Goal: Information Seeking & Learning: Learn about a topic

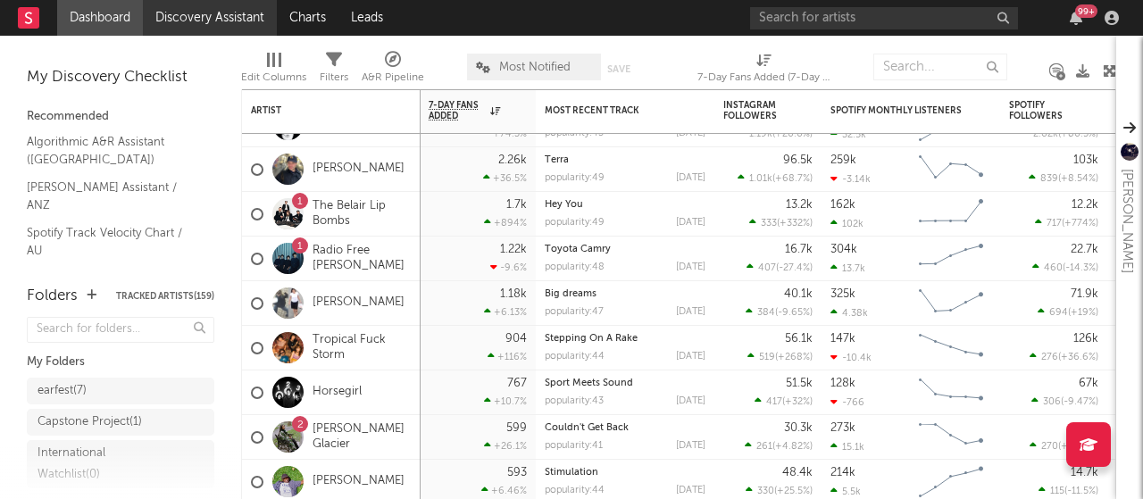
click at [206, 22] on link "Discovery Assistant" at bounding box center [210, 18] width 134 height 36
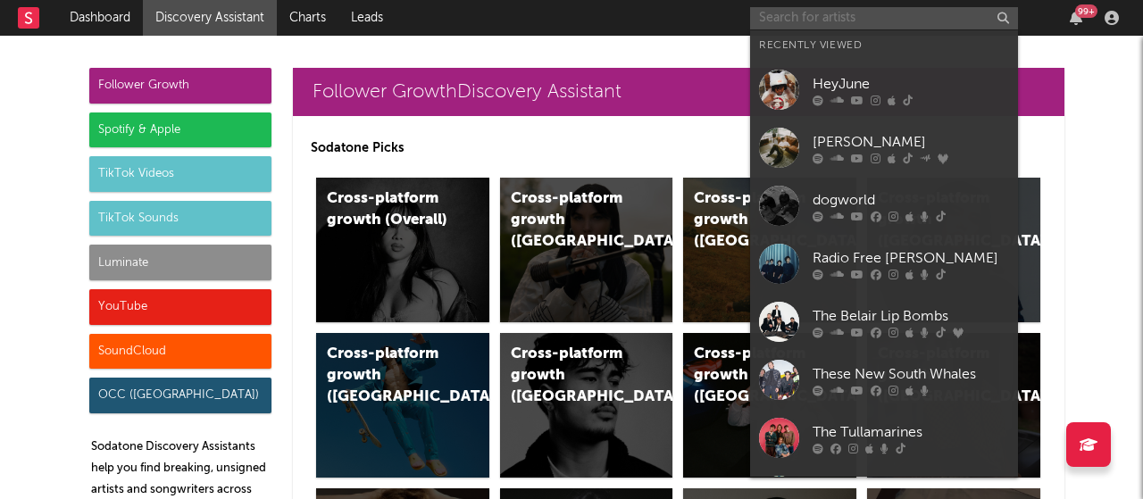
click at [891, 21] on input "text" at bounding box center [884, 18] width 268 height 22
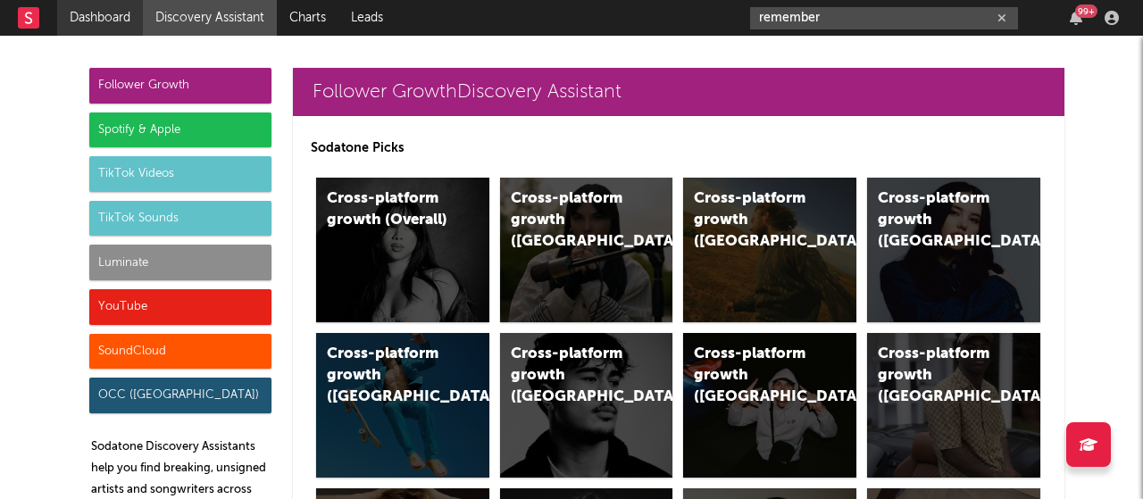
type input "remember"
click at [112, 15] on link "Dashboard" at bounding box center [100, 18] width 86 height 36
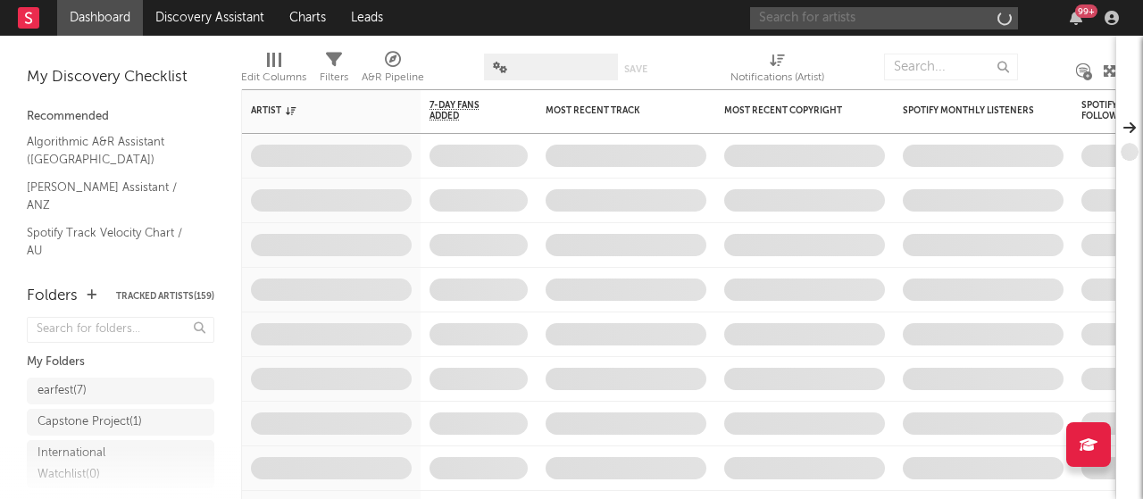
click at [819, 10] on input "text" at bounding box center [884, 18] width 268 height 22
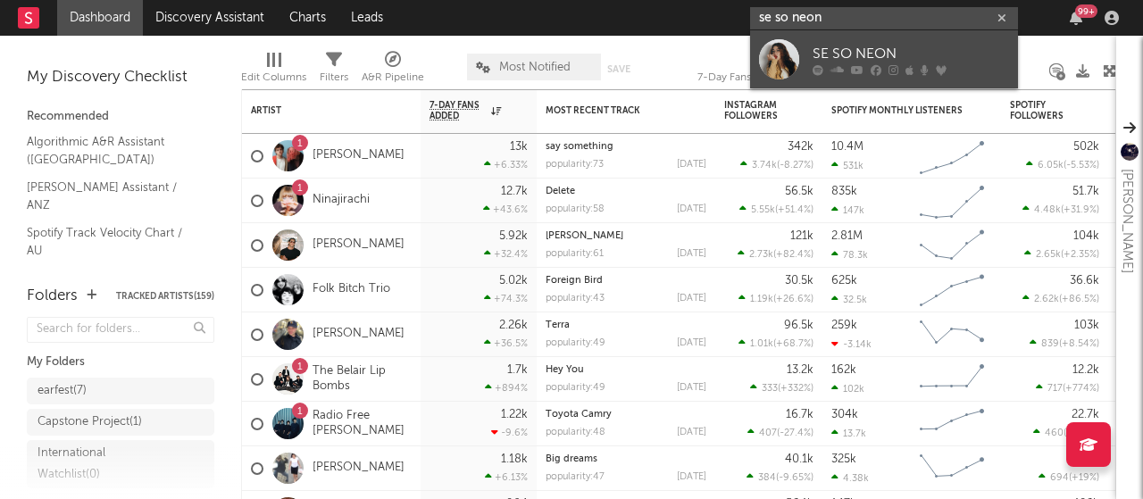
type input "se so neon"
click at [827, 50] on div "SE SO NEON" at bounding box center [910, 53] width 196 height 21
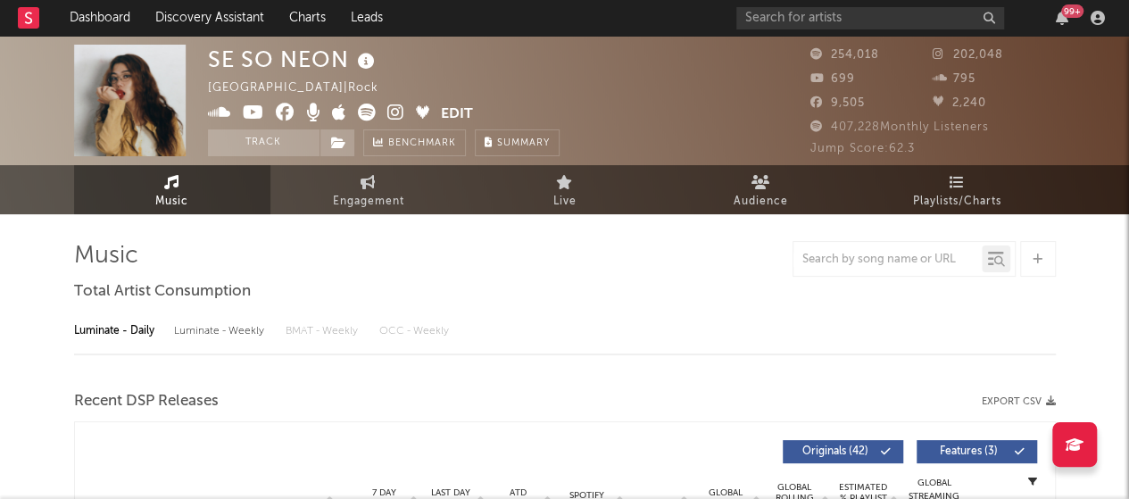
select select "6m"
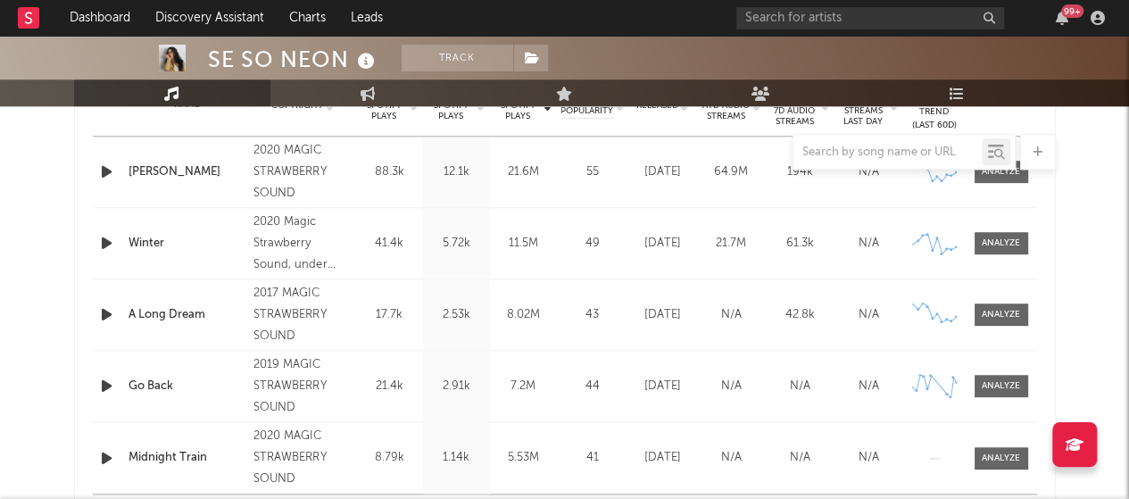
scroll to position [757, 0]
click at [50, 229] on div "SE SO NEON Track South Korea | Rock Edit Track Benchmark Summary 254,018 202,04…" at bounding box center [564, 412] width 1129 height 2267
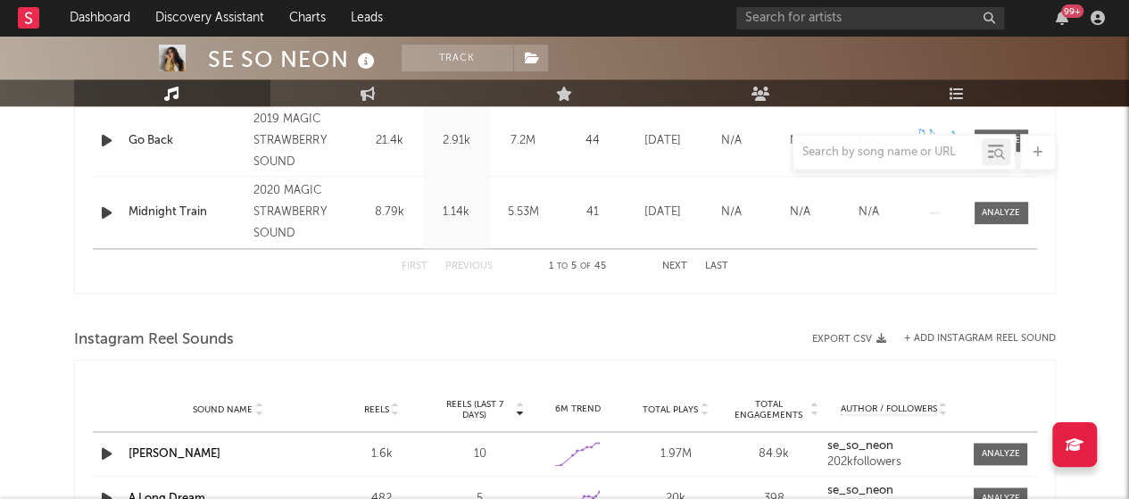
scroll to position [940, 0]
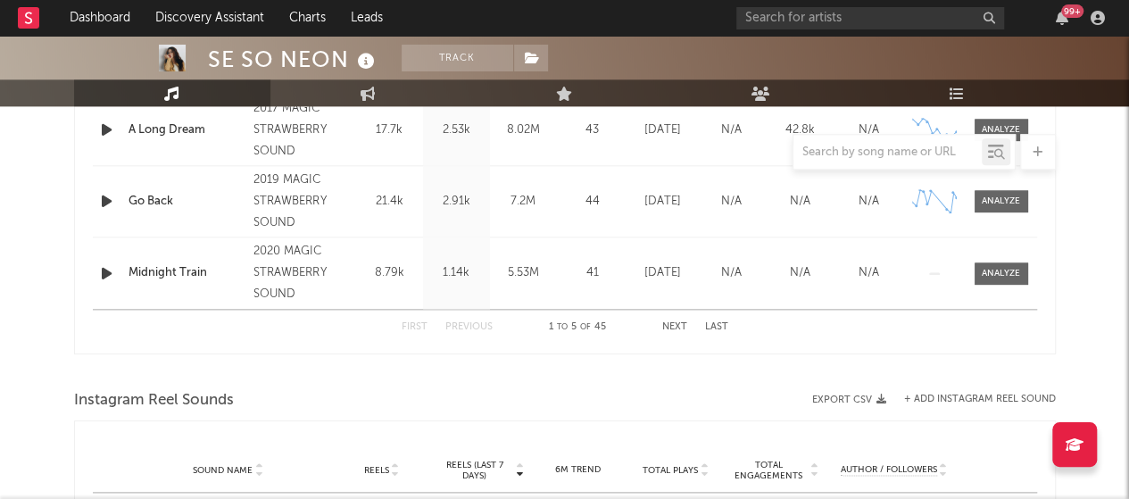
click at [680, 325] on button "Next" at bounding box center [674, 327] width 25 height 10
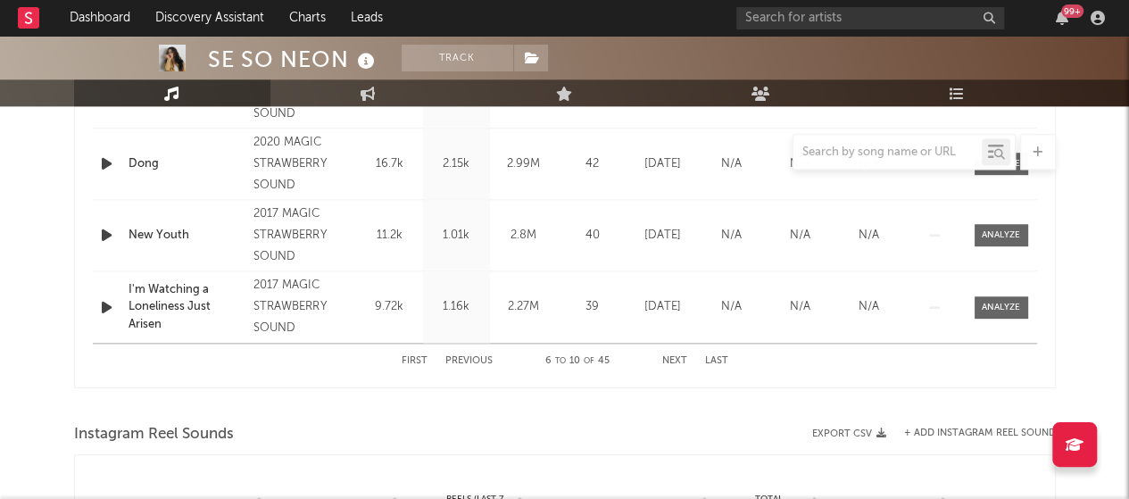
scroll to position [907, 0]
click at [667, 355] on button "Next" at bounding box center [674, 360] width 25 height 10
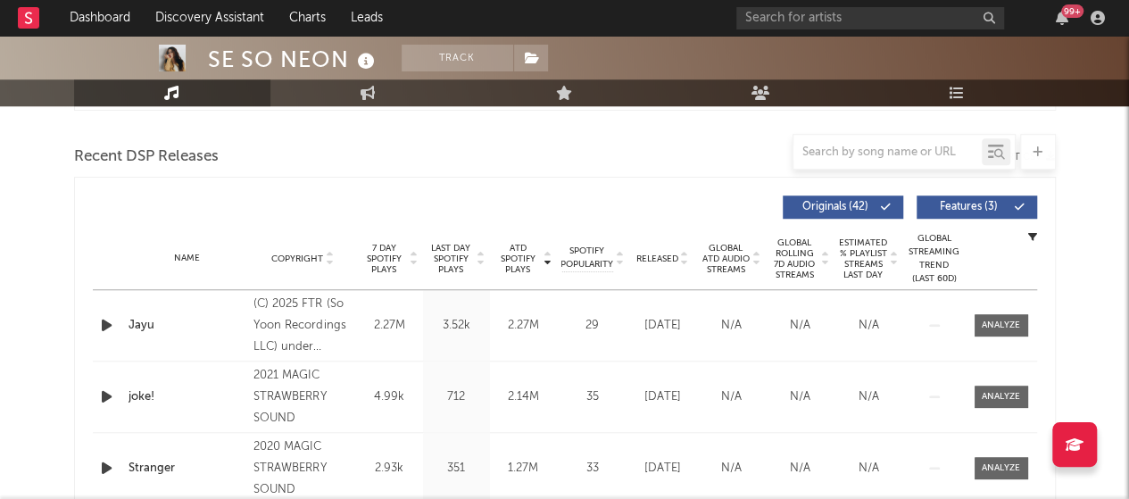
scroll to position [600, 0]
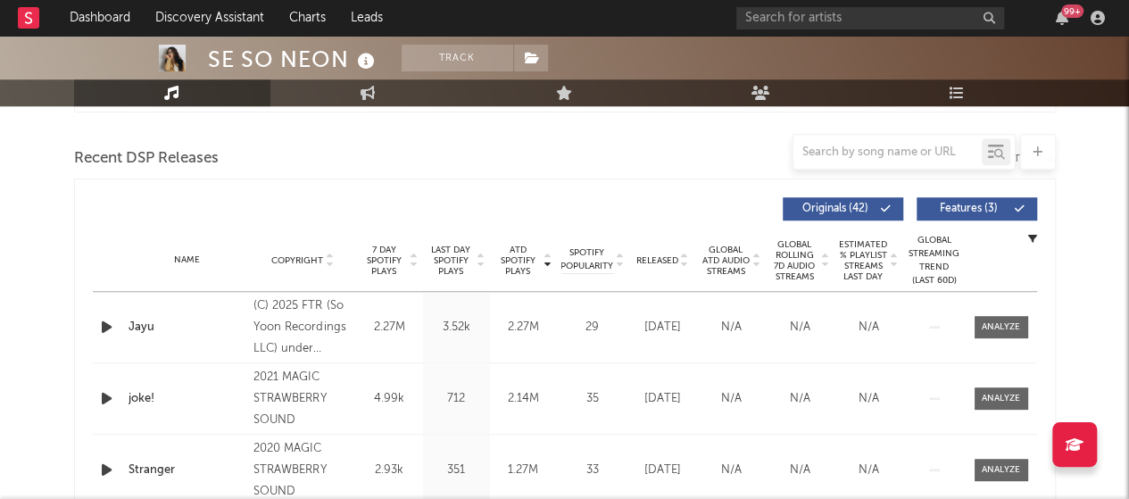
click at [308, 256] on span "Copyright" at bounding box center [297, 260] width 52 height 11
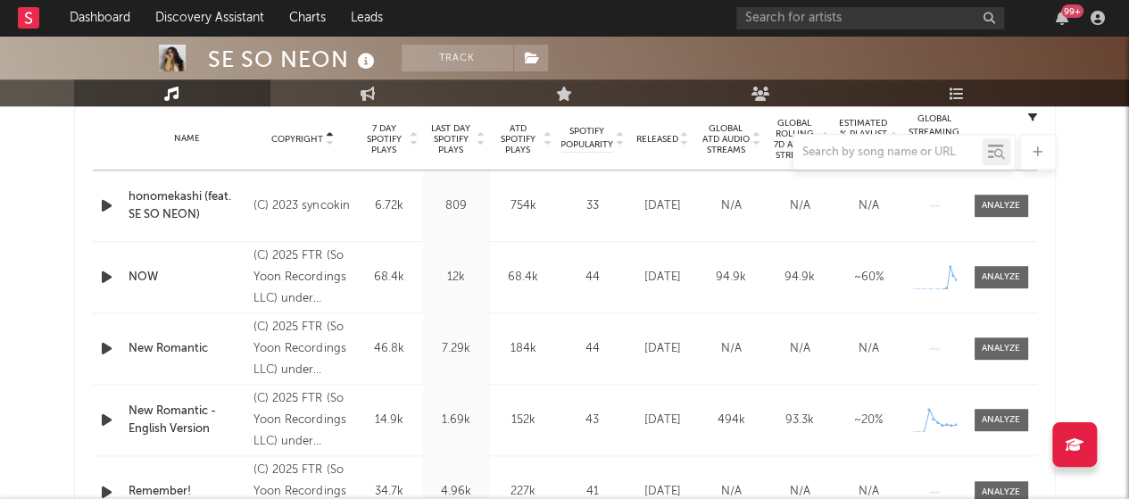
scroll to position [693, 0]
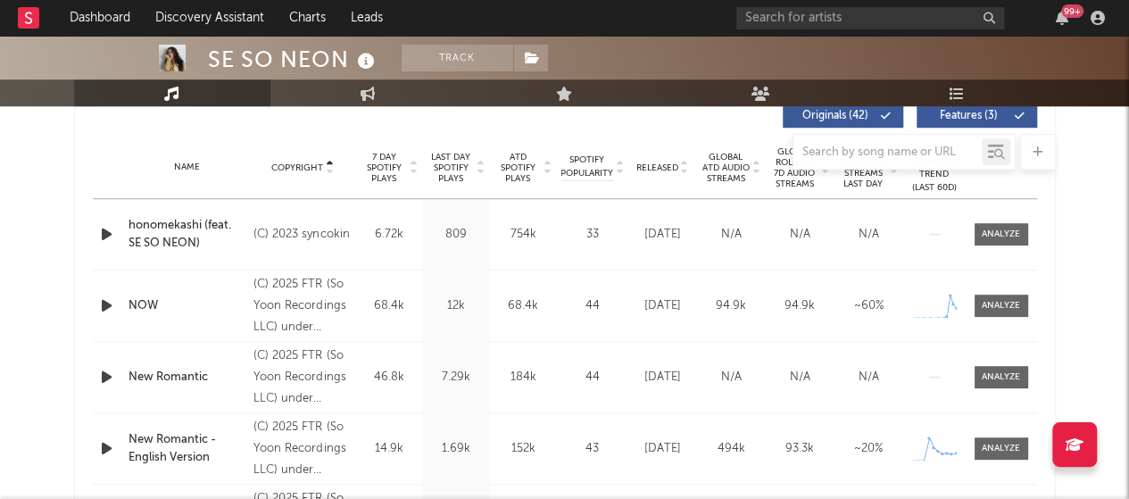
click at [380, 169] on div at bounding box center [565, 152] width 982 height 36
click at [384, 163] on div at bounding box center [565, 152] width 982 height 36
click at [295, 160] on div at bounding box center [565, 152] width 982 height 36
click at [323, 166] on div at bounding box center [565, 152] width 982 height 36
click at [328, 158] on div at bounding box center [565, 152] width 982 height 36
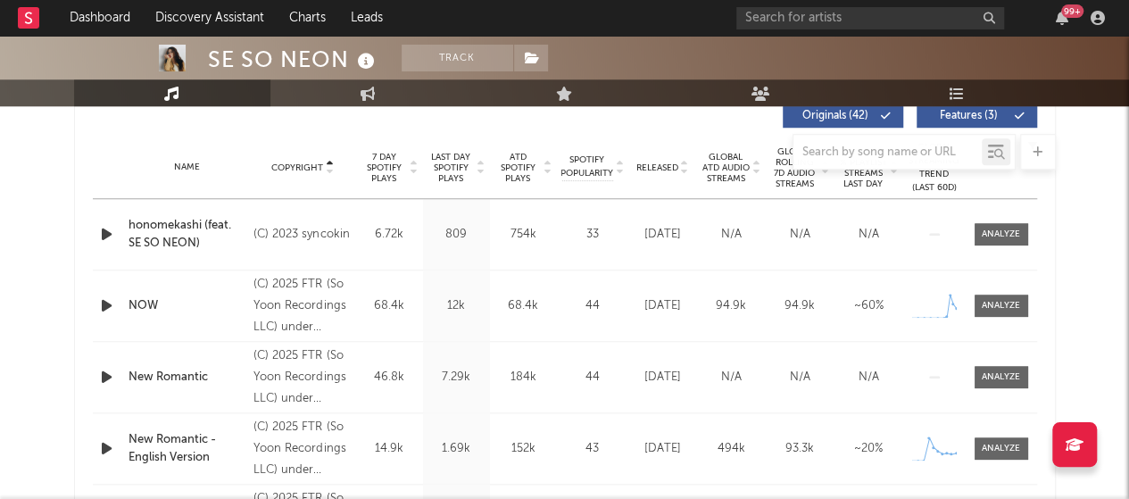
click at [328, 171] on icon at bounding box center [329, 171] width 9 height 7
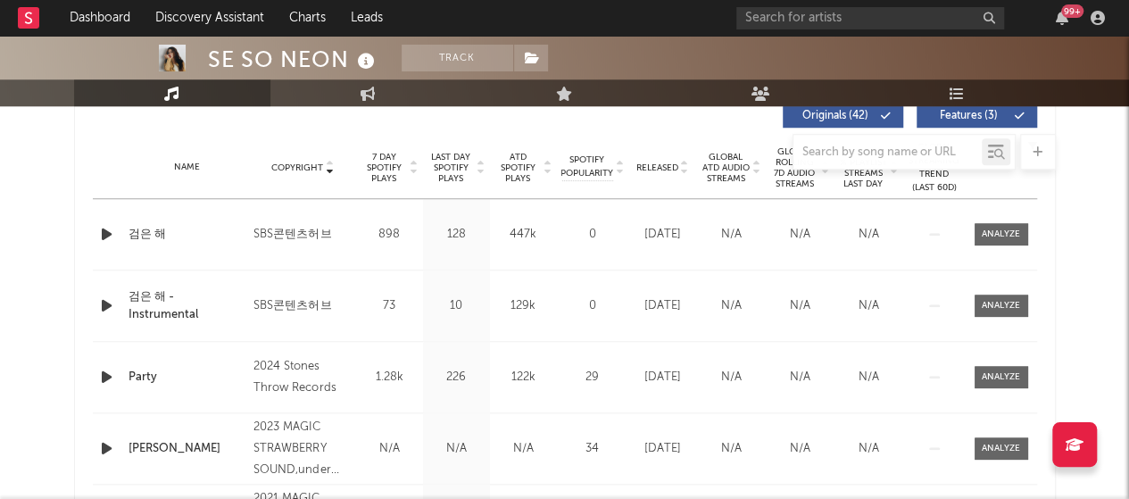
click at [408, 174] on div at bounding box center [413, 168] width 11 height 32
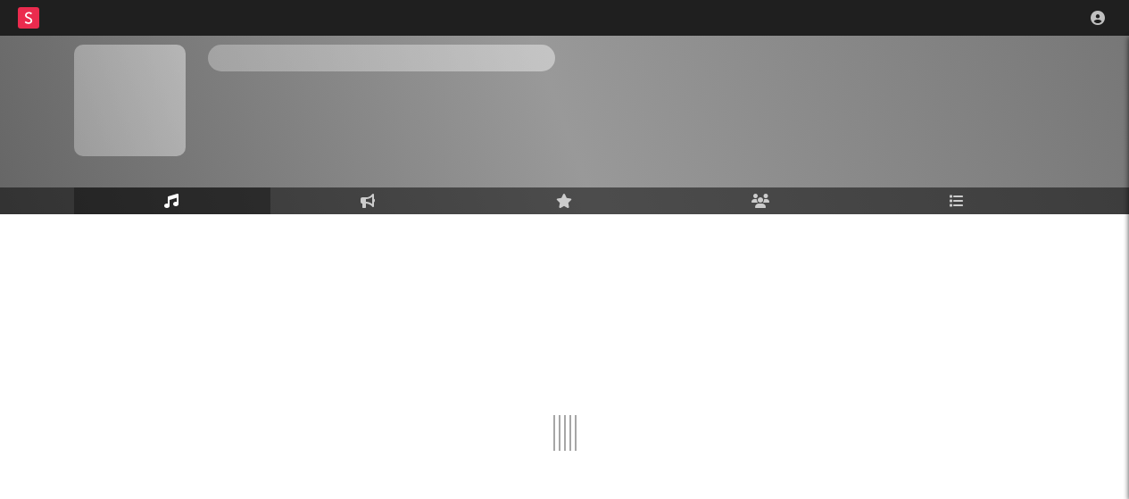
scroll to position [121, 0]
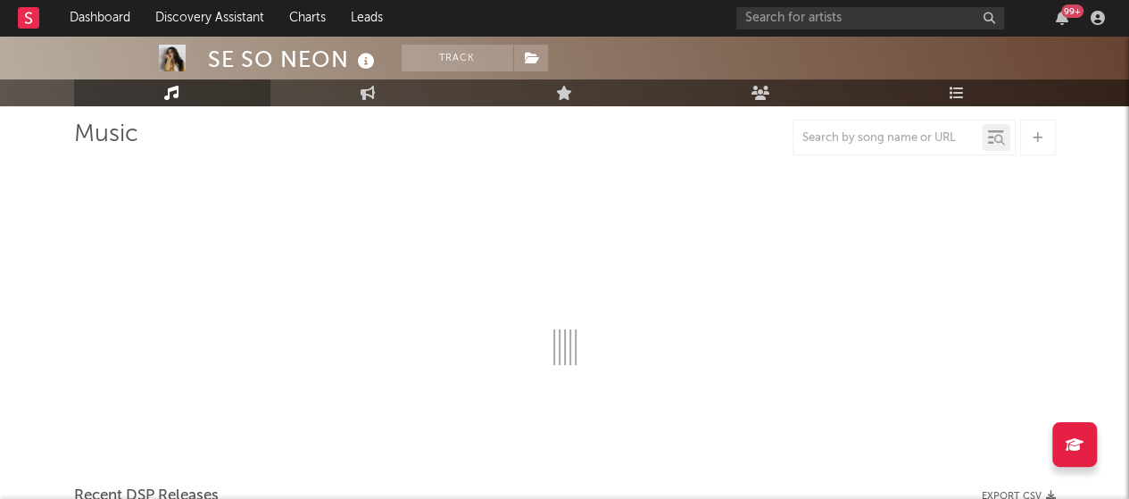
select select "6m"
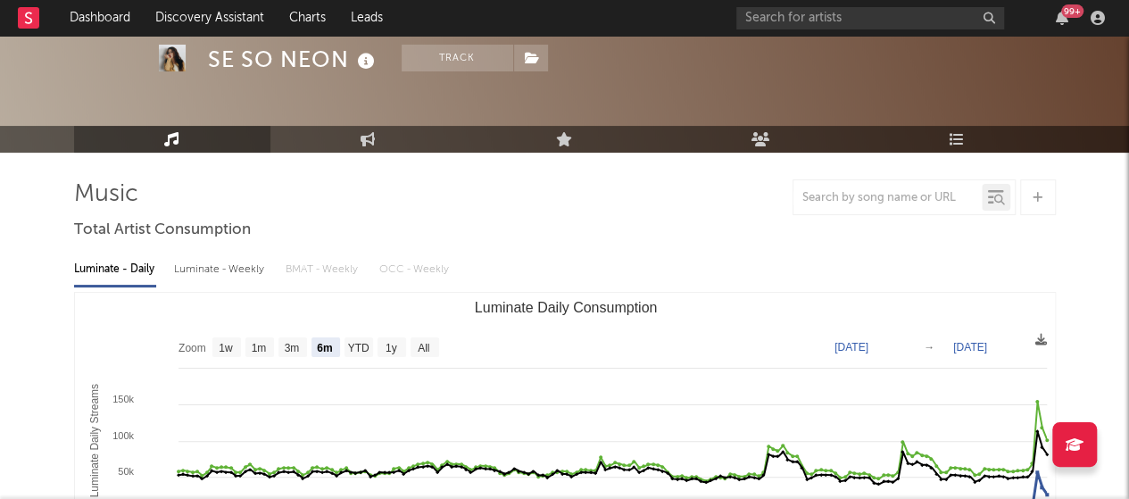
scroll to position [61, 0]
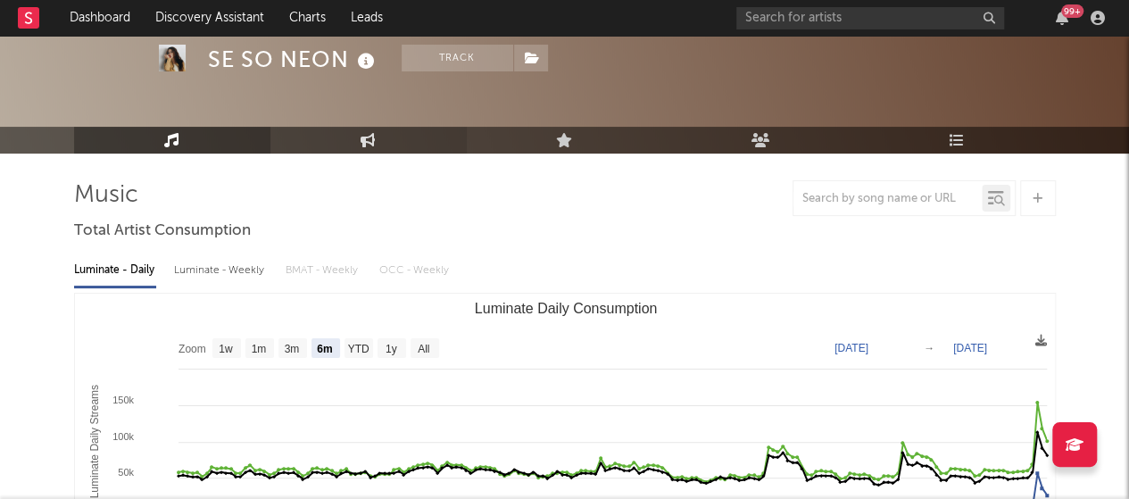
click at [383, 144] on link "Engagement" at bounding box center [369, 140] width 196 height 27
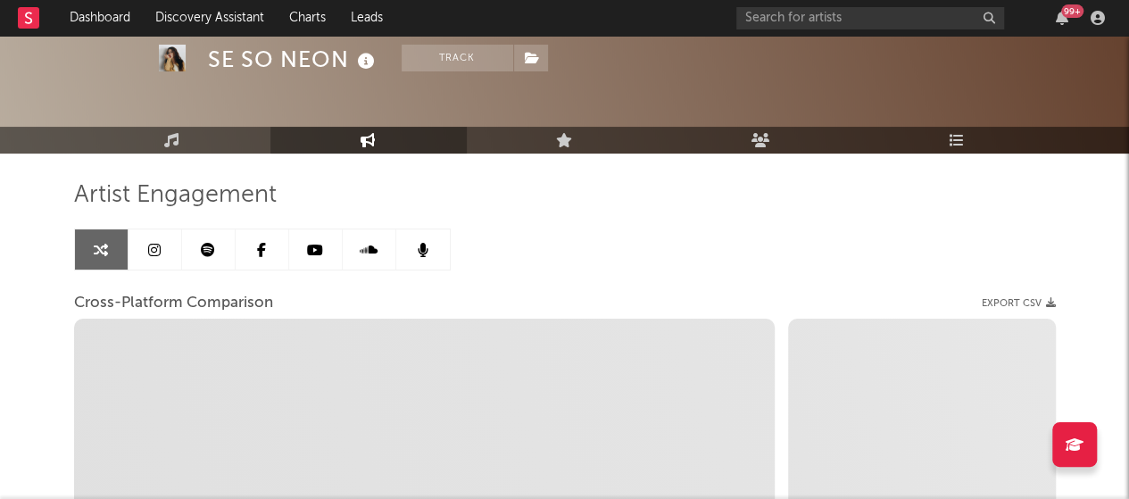
select select "1w"
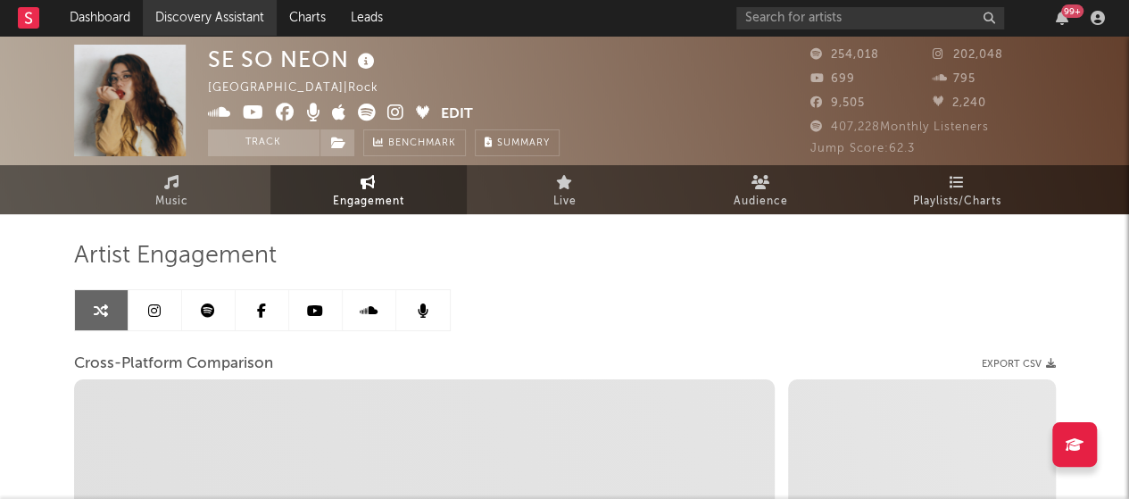
select select "1m"
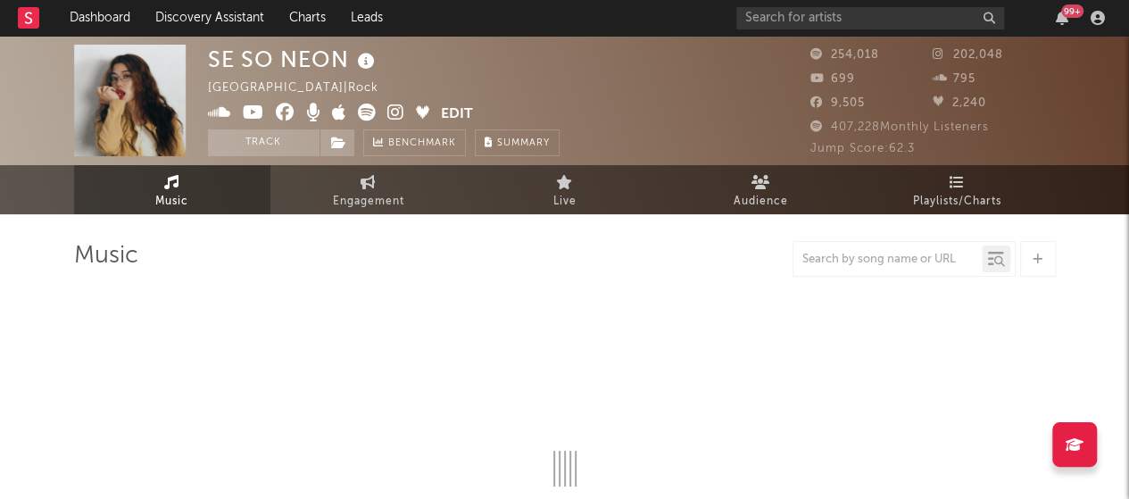
scroll to position [61, 0]
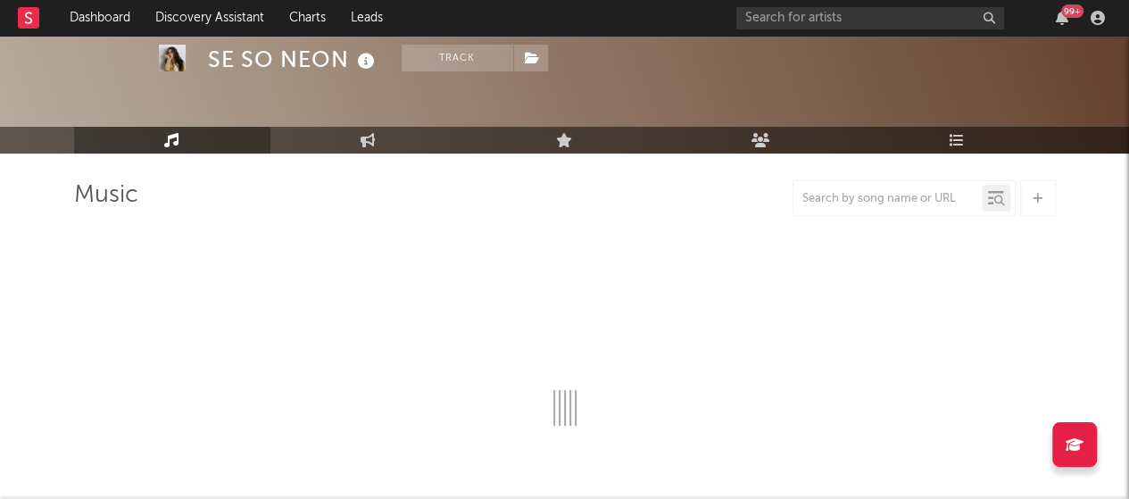
select select "6m"
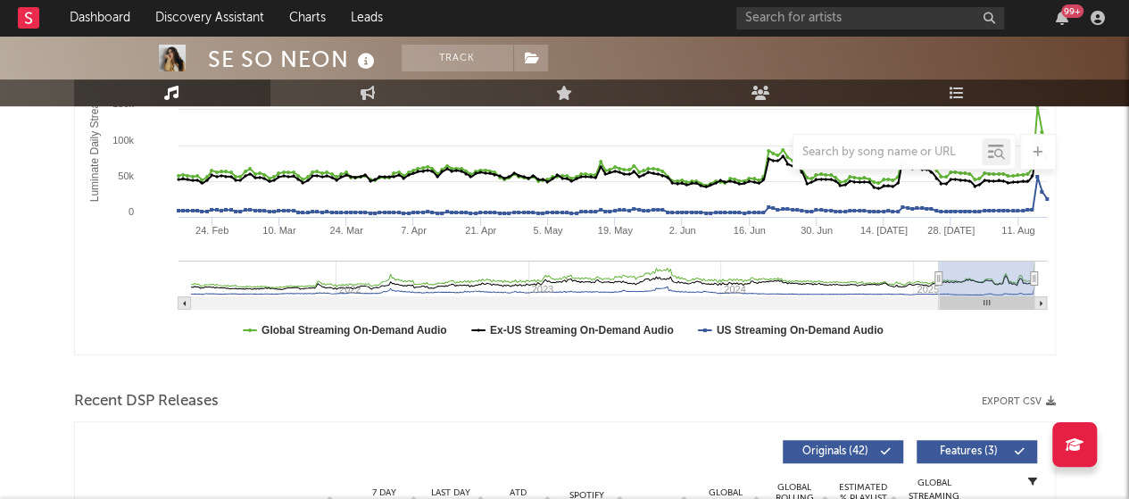
scroll to position [356, 0]
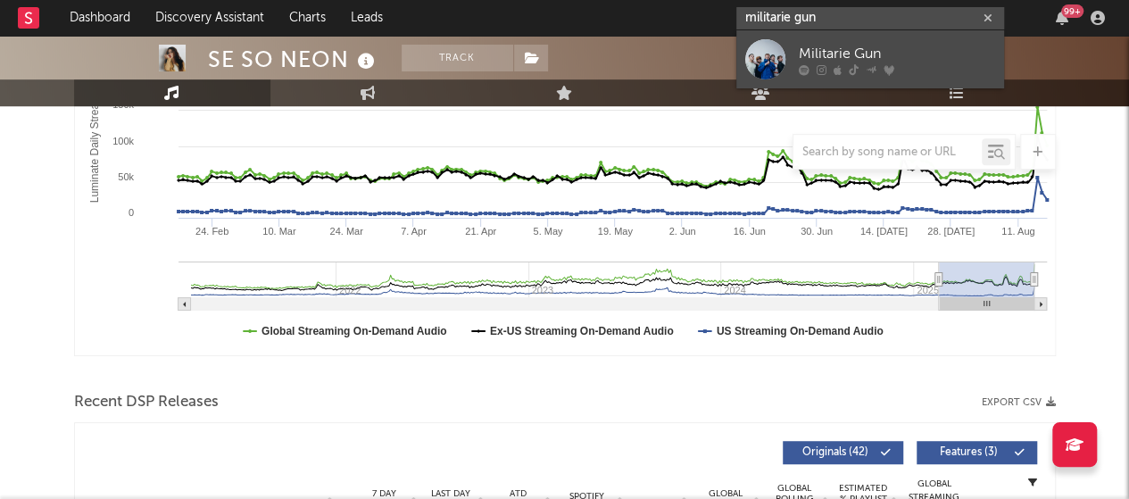
type input "militarie gun"
click at [812, 50] on div "Militarie Gun" at bounding box center [897, 53] width 196 height 21
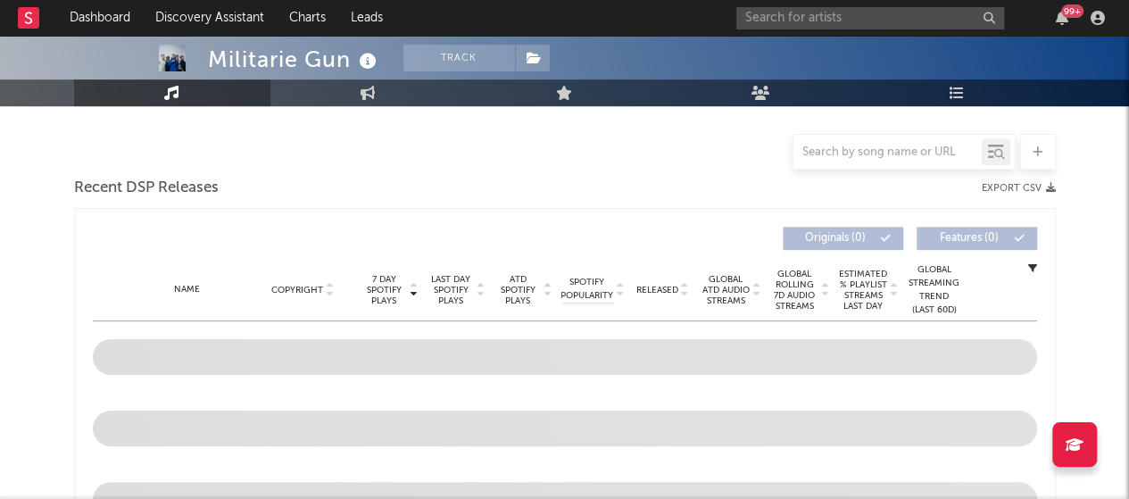
scroll to position [451, 0]
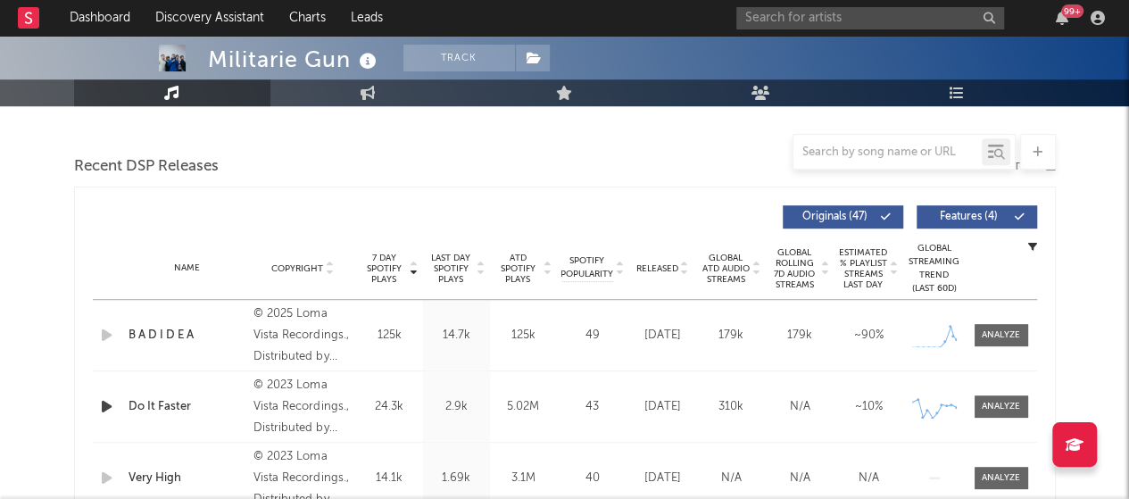
select select "6m"
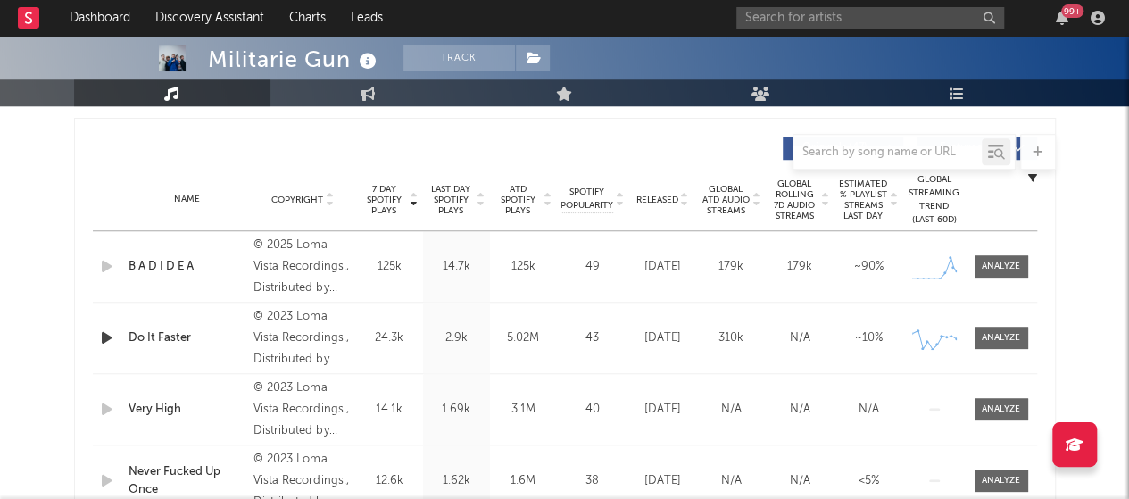
scroll to position [662, 0]
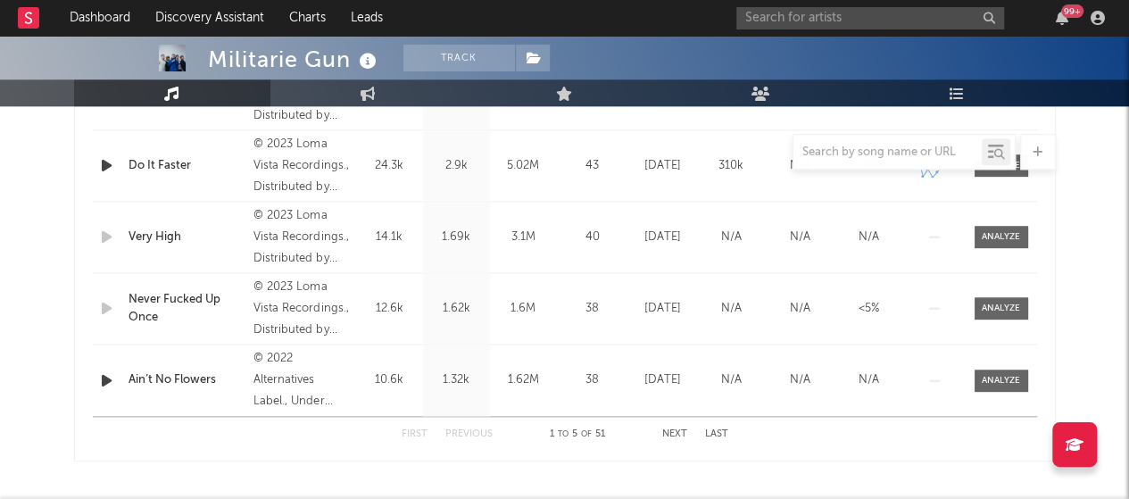
scroll to position [870, 0]
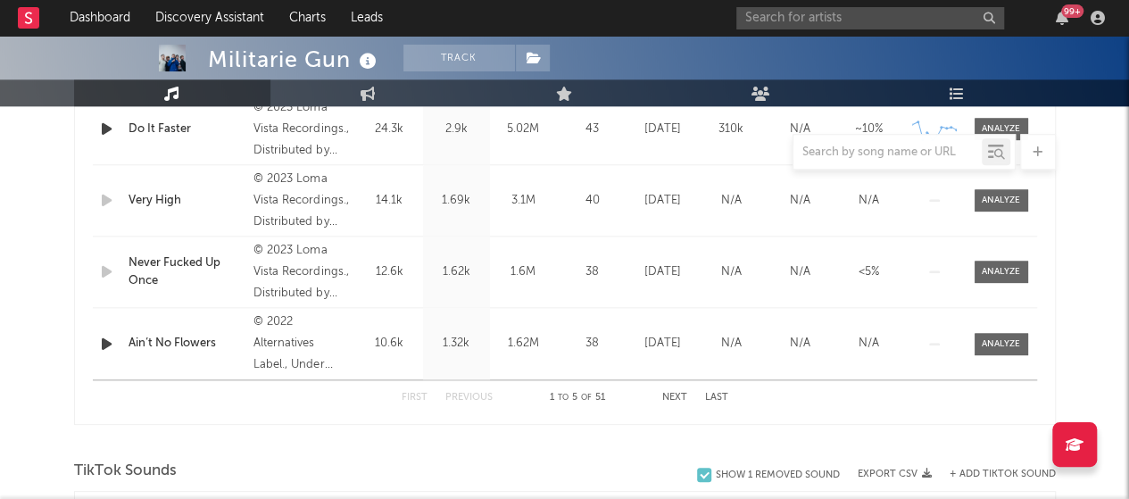
click at [678, 393] on button "Next" at bounding box center [674, 398] width 25 height 10
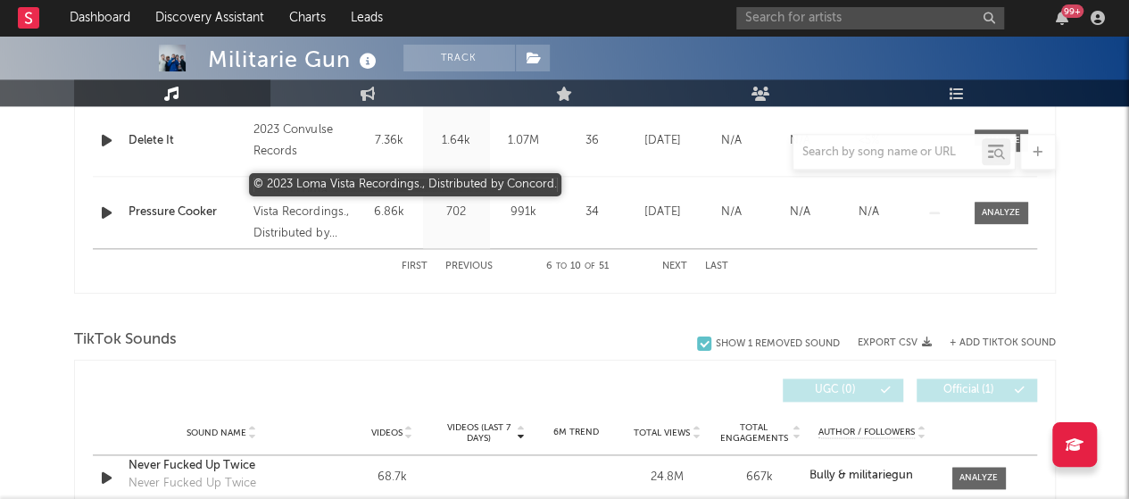
scroll to position [1002, 0]
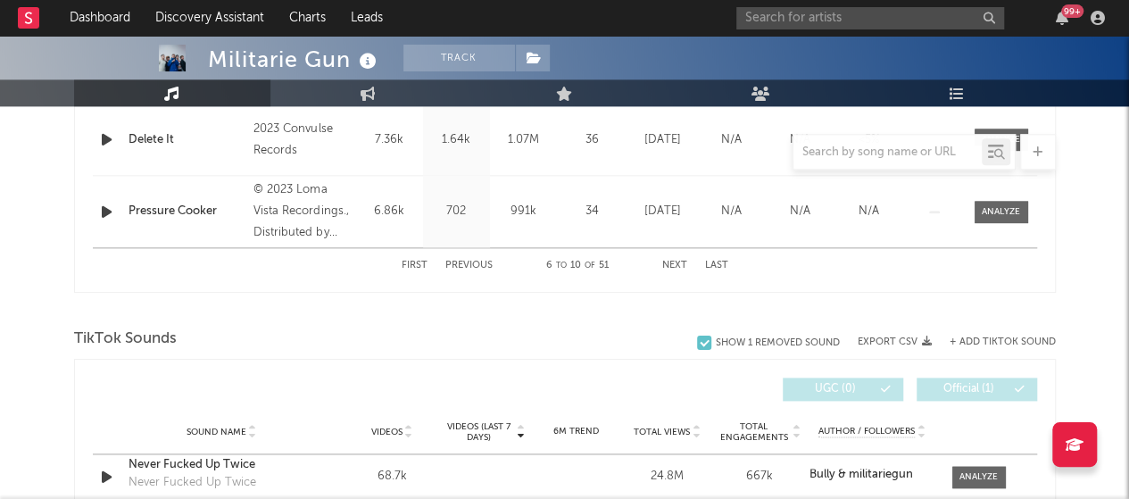
click at [457, 261] on button "Previous" at bounding box center [468, 266] width 47 height 10
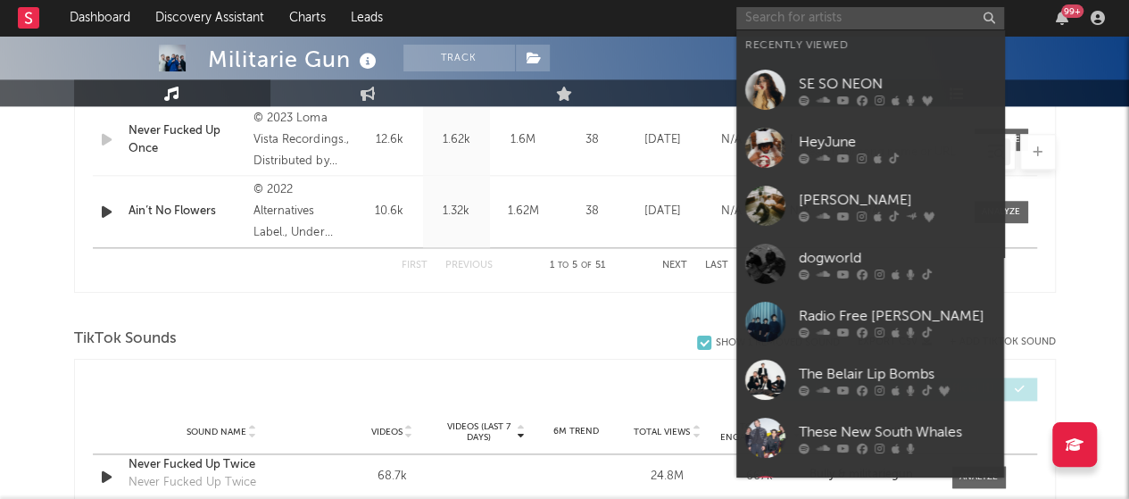
click at [829, 18] on input "text" at bounding box center [871, 18] width 268 height 22
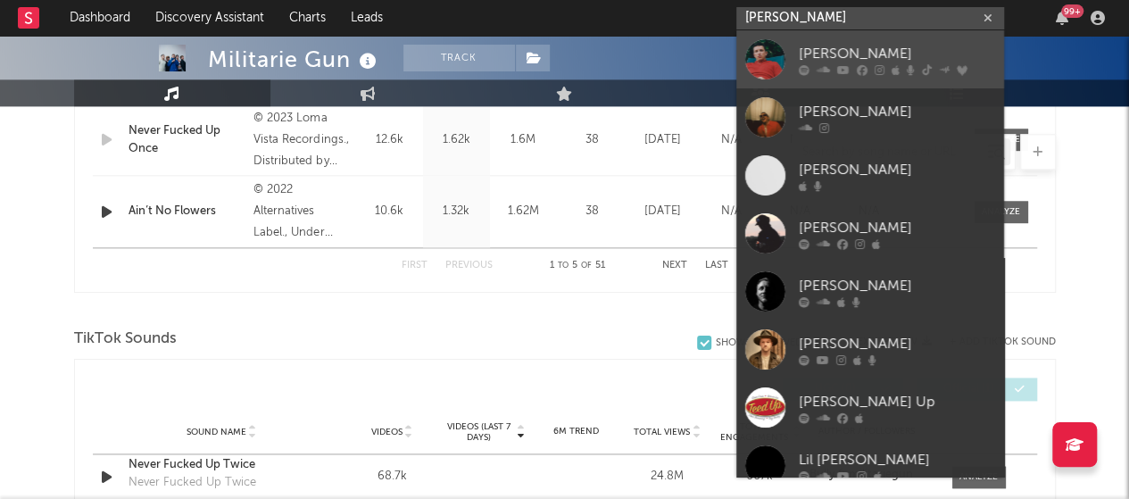
type input "[PERSON_NAME]"
click at [812, 46] on div "[PERSON_NAME]" at bounding box center [897, 53] width 196 height 21
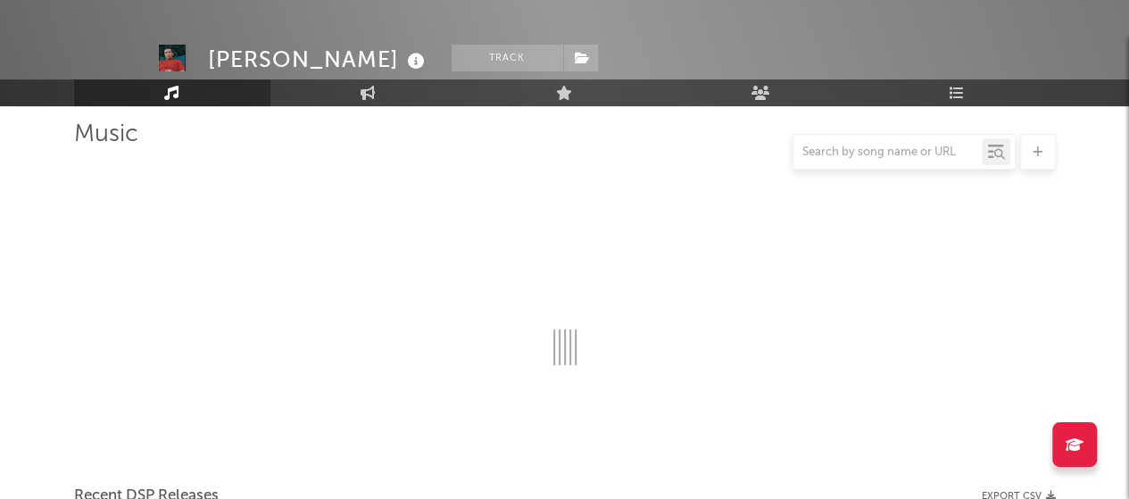
scroll to position [1002, 0]
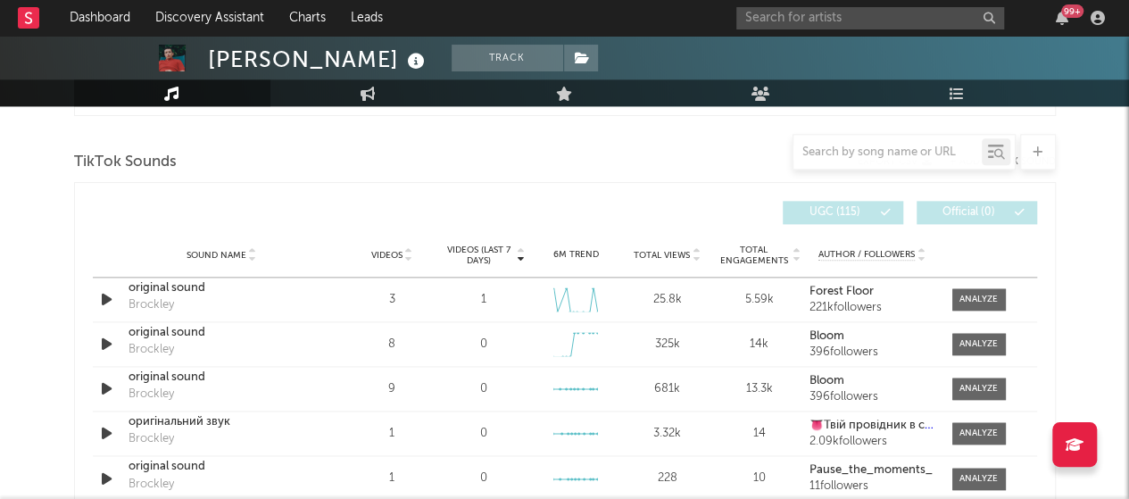
select select "6m"
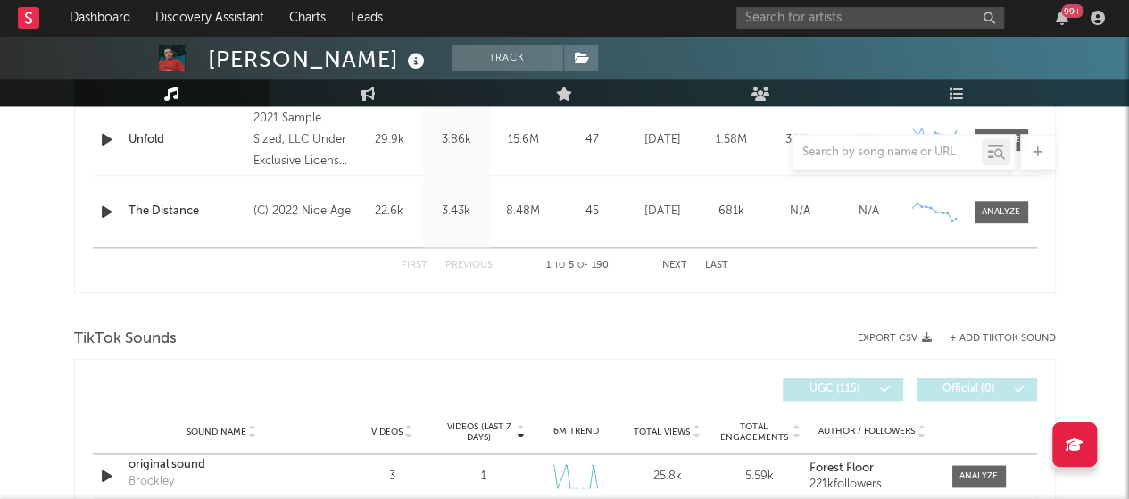
click at [29, 221] on div "[PERSON_NAME] Track [GEOGRAPHIC_DATA] | Electronic Edit Track Benchmark Summary…" at bounding box center [564, 382] width 1129 height 2697
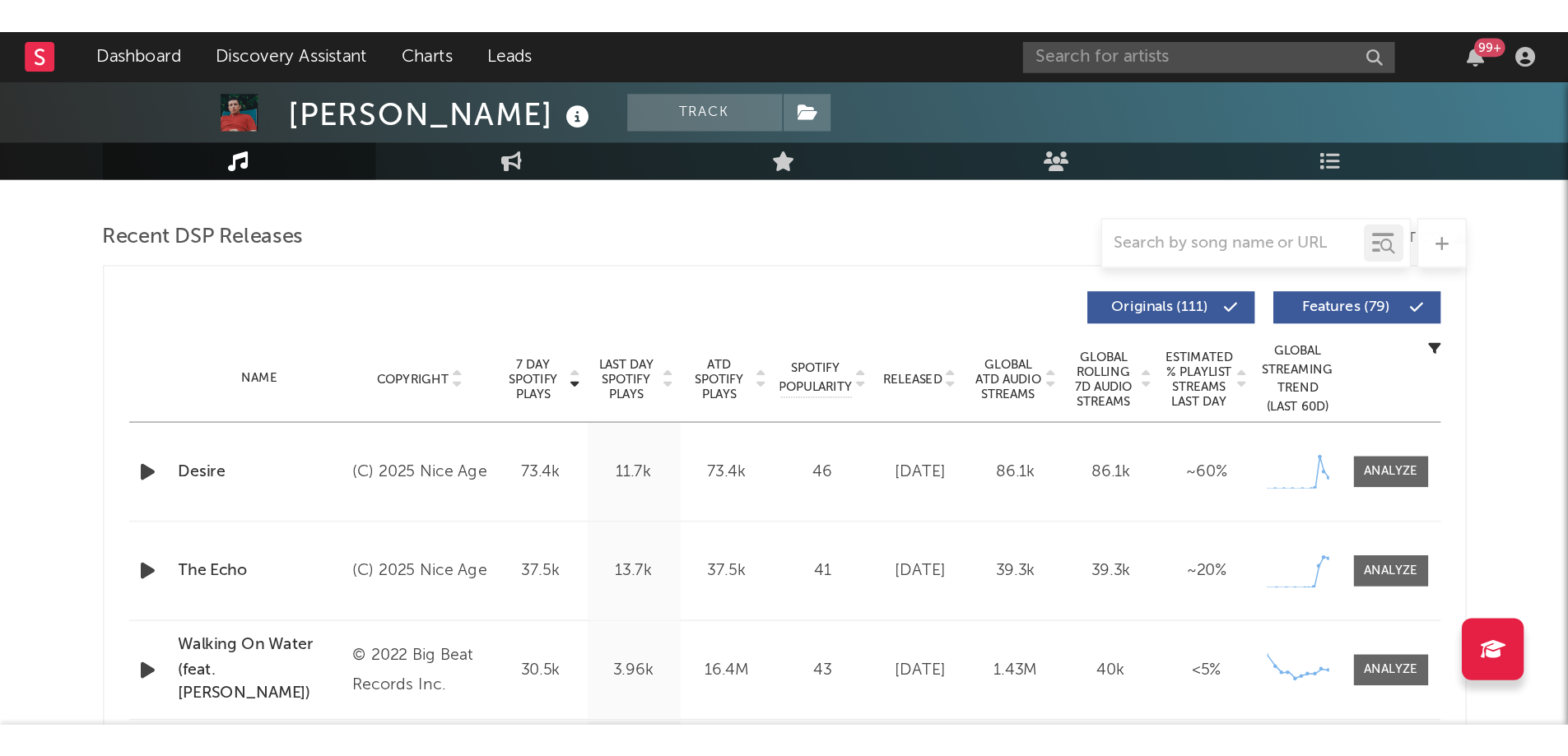
scroll to position [564, 0]
